Goal: Use online tool/utility

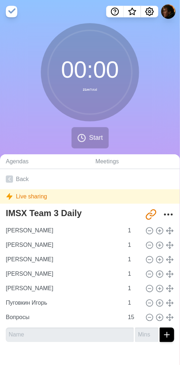
click at [127, 135] on div "00 : 00 21m Total Start" at bounding box center [90, 88] width 180 height 131
click at [119, 138] on div "00 : 00 21m Total Start" at bounding box center [90, 88] width 180 height 131
click at [94, 136] on span "Start" at bounding box center [96, 138] width 14 height 10
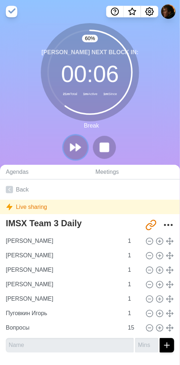
click at [75, 145] on icon at bounding box center [75, 147] width 12 height 12
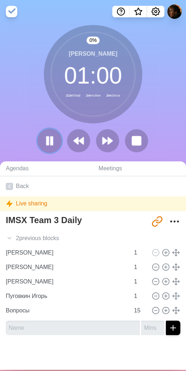
click at [47, 144] on rect at bounding box center [48, 140] width 2 height 8
click at [48, 138] on icon at bounding box center [49, 140] width 12 height 12
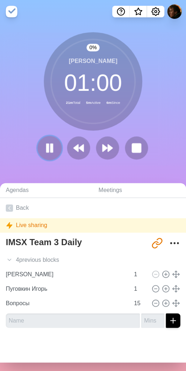
click at [51, 149] on rect at bounding box center [52, 148] width 2 height 8
click at [46, 149] on polygon at bounding box center [49, 147] width 7 height 9
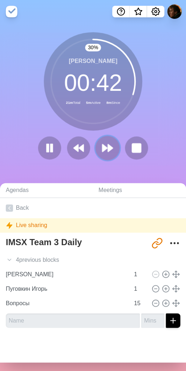
click at [104, 149] on icon at bounding box center [107, 148] width 12 height 12
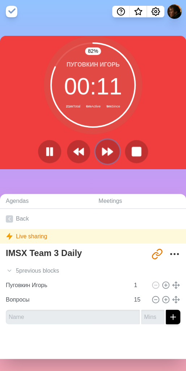
click at [108, 151] on polygon at bounding box center [110, 151] width 5 height 7
